Goal: Information Seeking & Learning: Learn about a topic

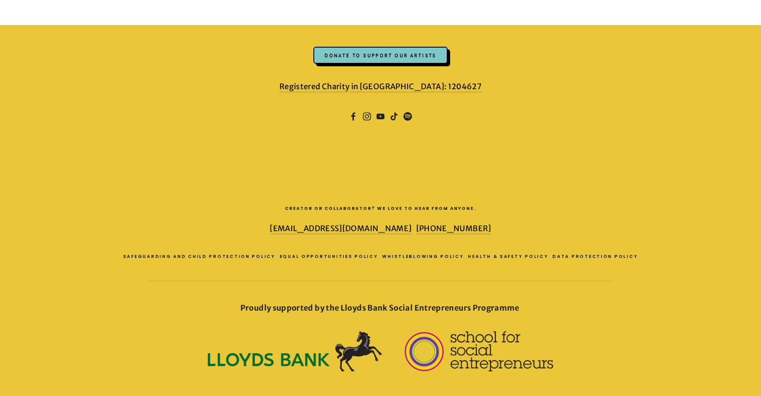
scroll to position [1295, 0]
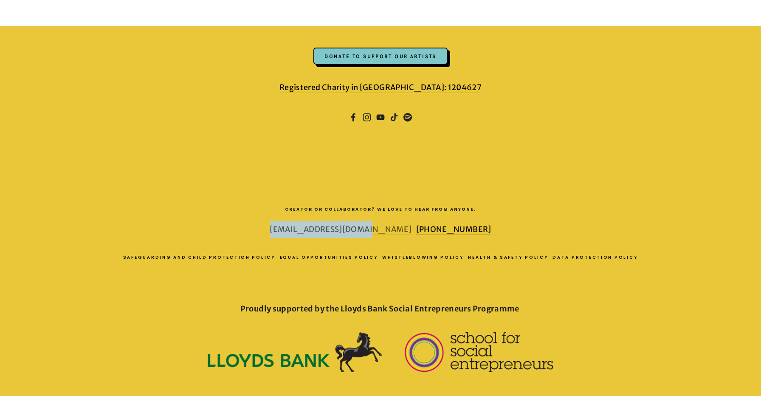
drag, startPoint x: 300, startPoint y: 225, endPoint x: 385, endPoint y: 223, distance: 85.4
click at [385, 223] on p "hello@daylightstud.io +447725089972" at bounding box center [380, 229] width 586 height 17
copy link "[EMAIL_ADDRESS][DOMAIN_NAME]"
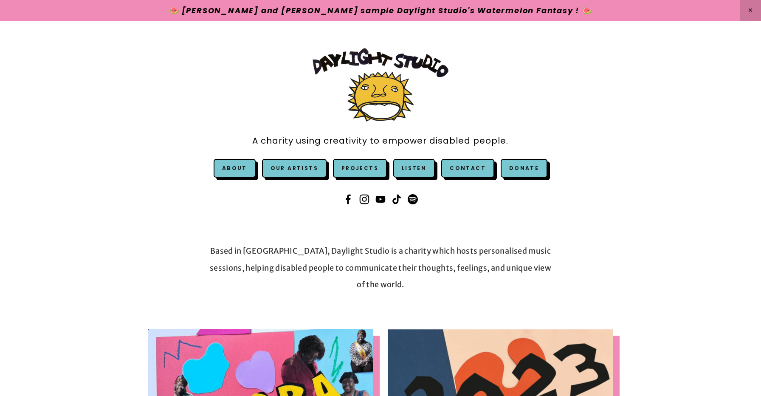
scroll to position [0, 0]
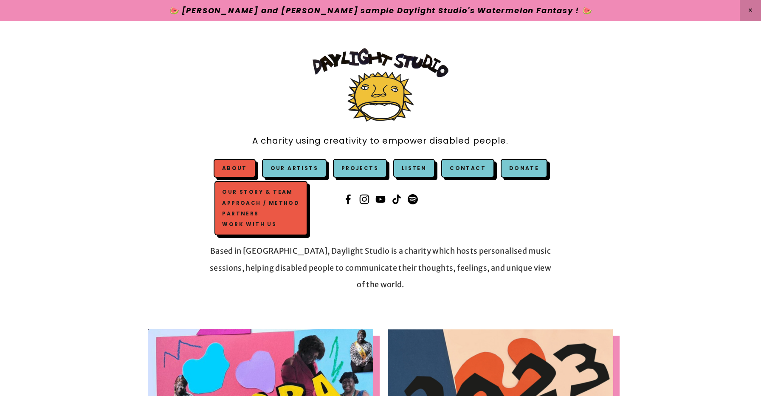
click at [238, 165] on link "About" at bounding box center [234, 167] width 25 height 7
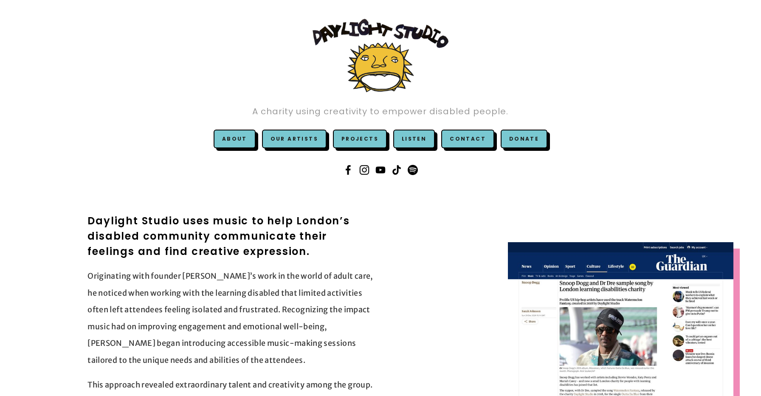
scroll to position [11, 0]
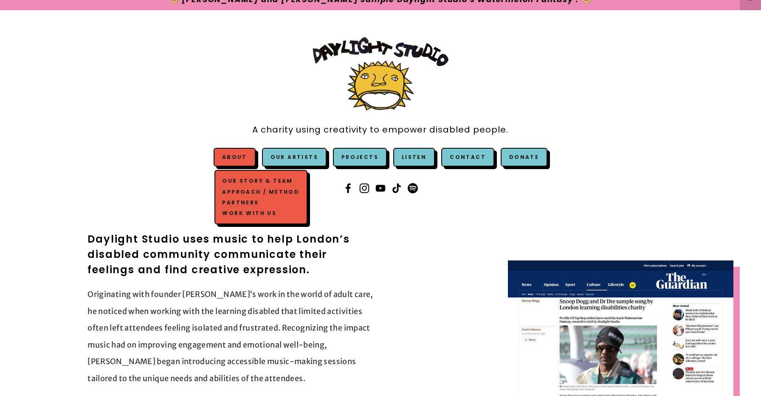
click at [243, 181] on link "Our Story & Team" at bounding box center [260, 181] width 81 height 11
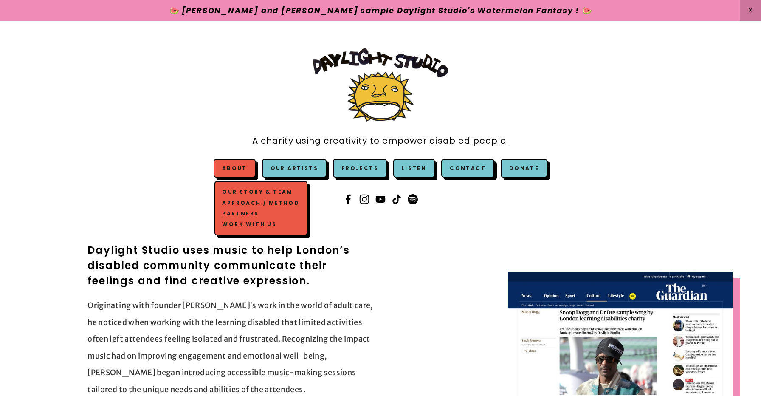
click at [250, 191] on link "Our Story & Team" at bounding box center [260, 192] width 81 height 11
click at [251, 203] on link "Approach / Method" at bounding box center [260, 202] width 81 height 11
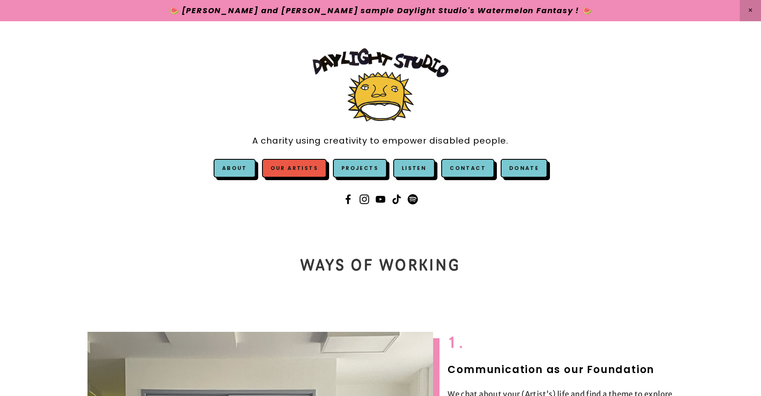
click at [302, 172] on link "Our Artists" at bounding box center [294, 168] width 65 height 19
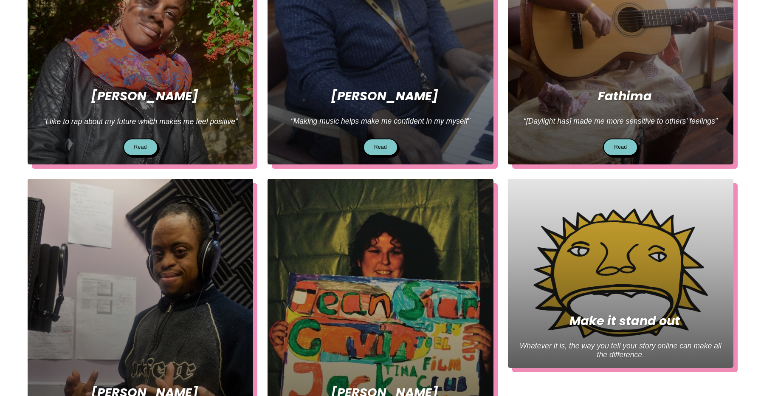
scroll to position [527, 0]
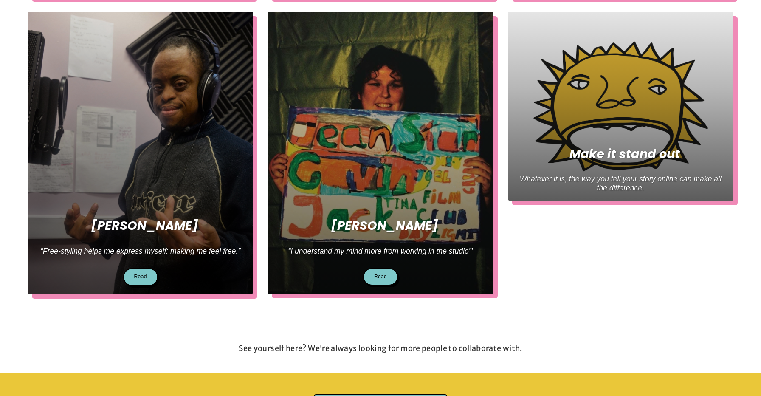
click at [552, 213] on div "Patricia “Making music helps make me confident in my myself” Read Tina" at bounding box center [500, 9] width 480 height 586
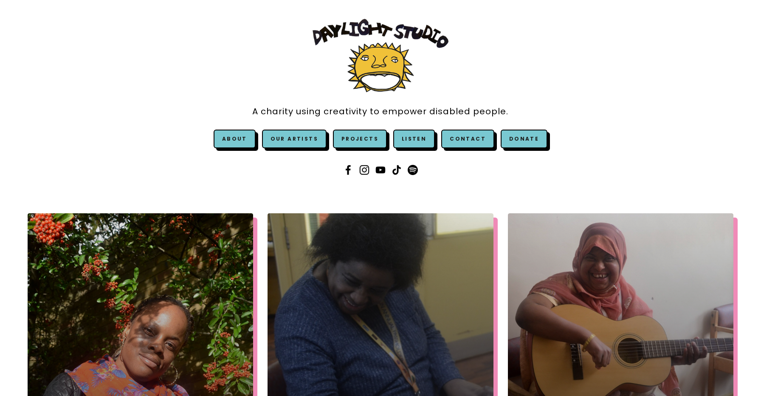
scroll to position [10, 0]
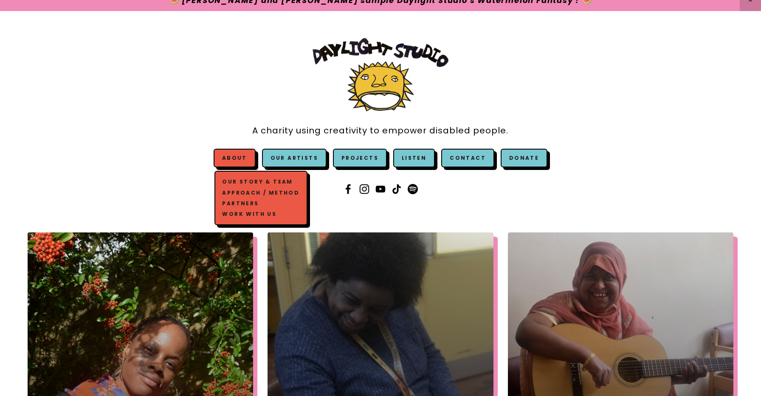
click at [255, 181] on link "Our Story & Team" at bounding box center [260, 182] width 81 height 11
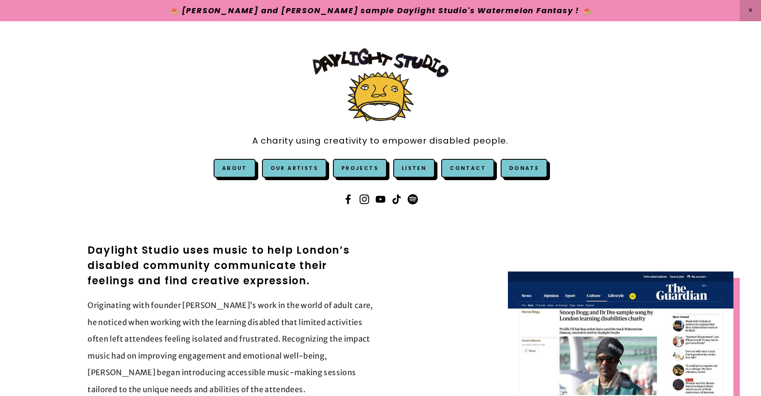
click at [152, 202] on div "A charity using creativity to empower disabled people. About" at bounding box center [380, 127] width 761 height 213
